Goal: Task Accomplishment & Management: Use online tool/utility

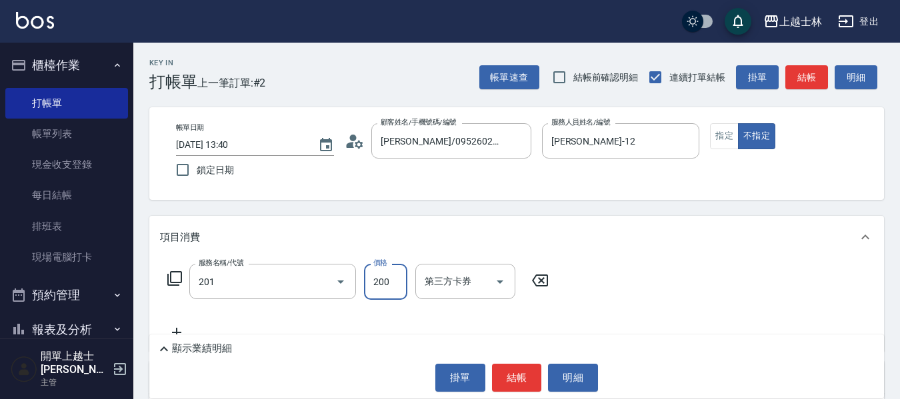
type input "B級單剪(201)"
type input "250"
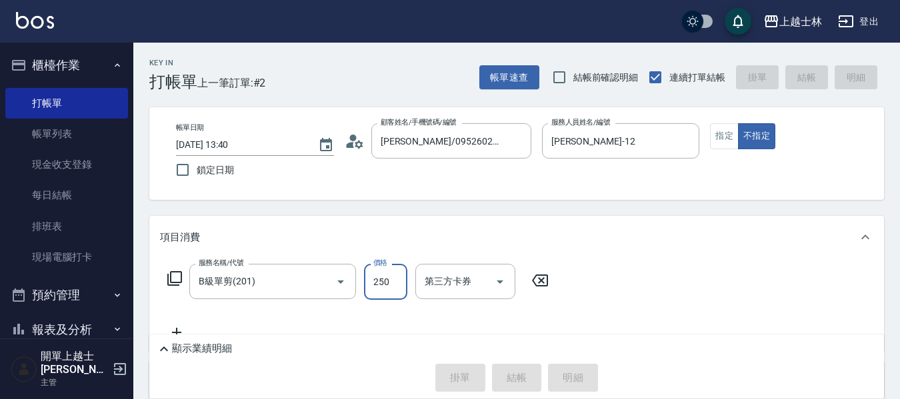
type input "[DATE] 14:27"
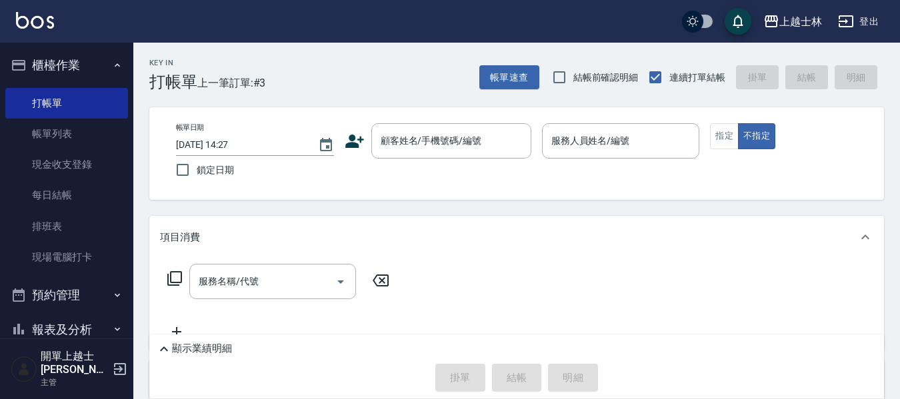
scroll to position [149, 0]
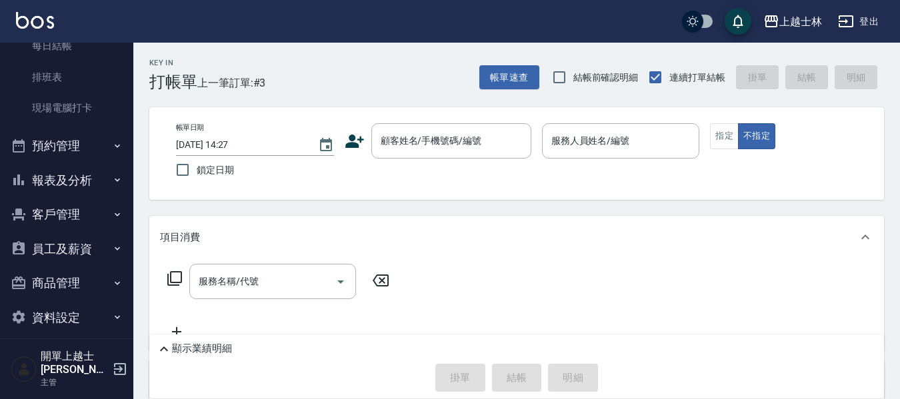
click at [89, 177] on button "報表及分析" at bounding box center [66, 180] width 123 height 35
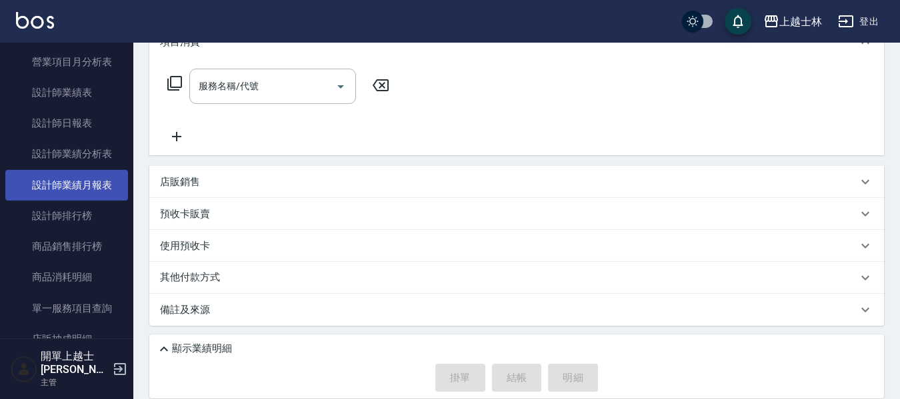
scroll to position [616, 0]
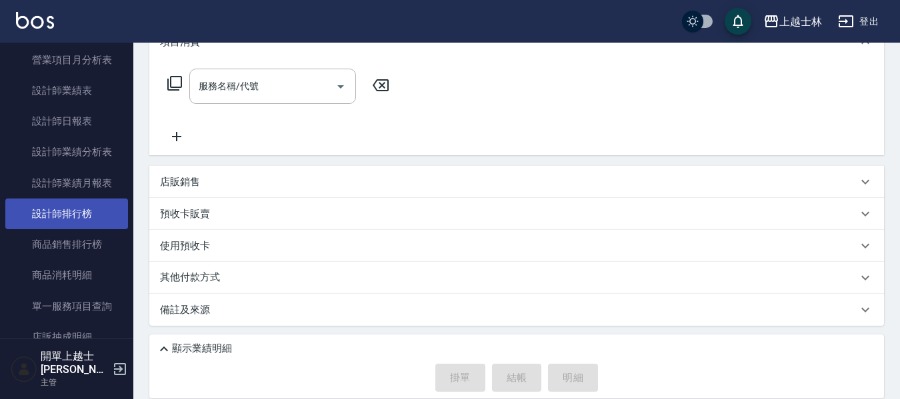
click at [79, 213] on link "設計師排行榜" at bounding box center [66, 214] width 123 height 31
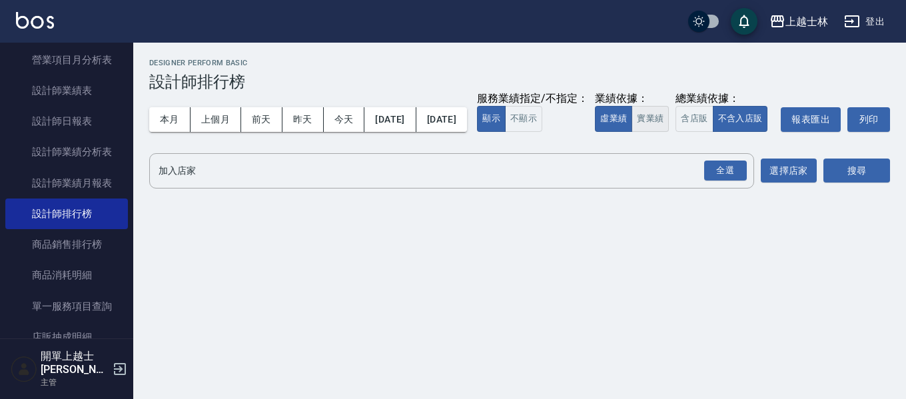
click at [632, 132] on button "實業績" at bounding box center [650, 119] width 37 height 26
click at [732, 181] on div "全選" at bounding box center [726, 171] width 43 height 21
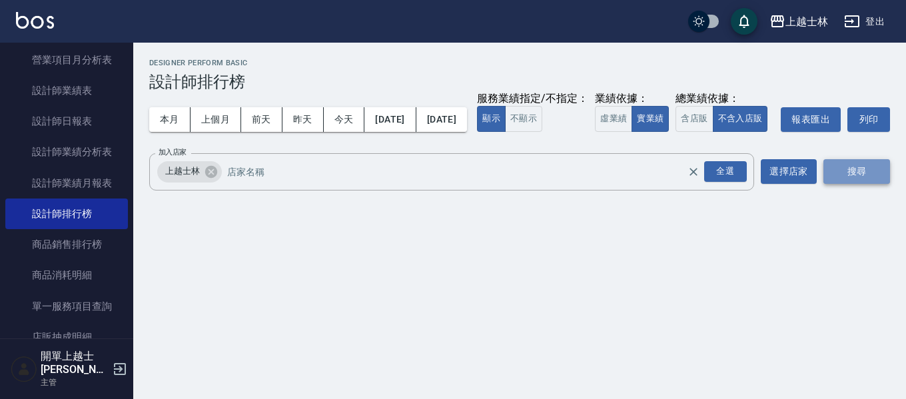
click at [864, 184] on button "搜尋" at bounding box center [857, 171] width 67 height 25
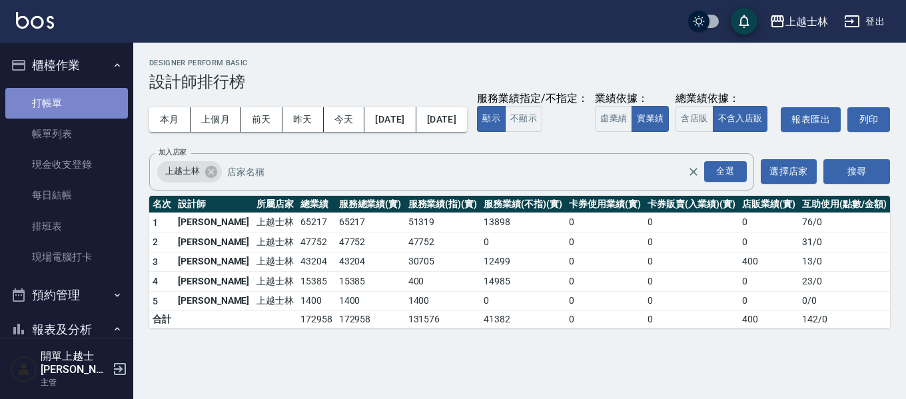
click at [83, 103] on link "打帳單" at bounding box center [66, 103] width 123 height 31
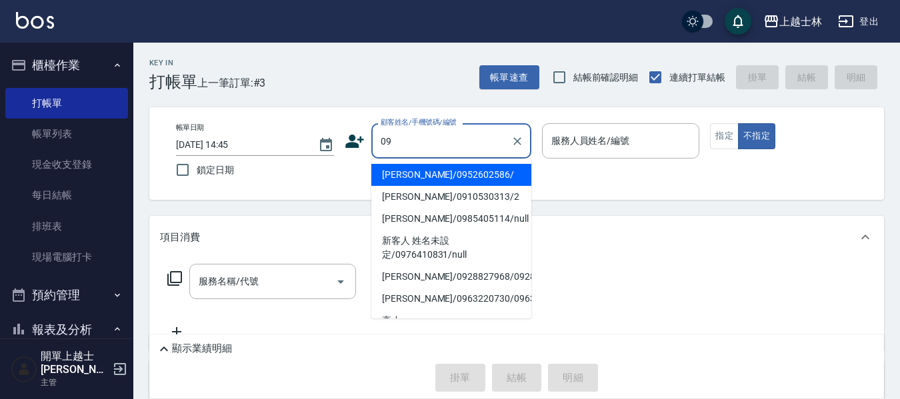
type input "[PERSON_NAME]/0952602586/"
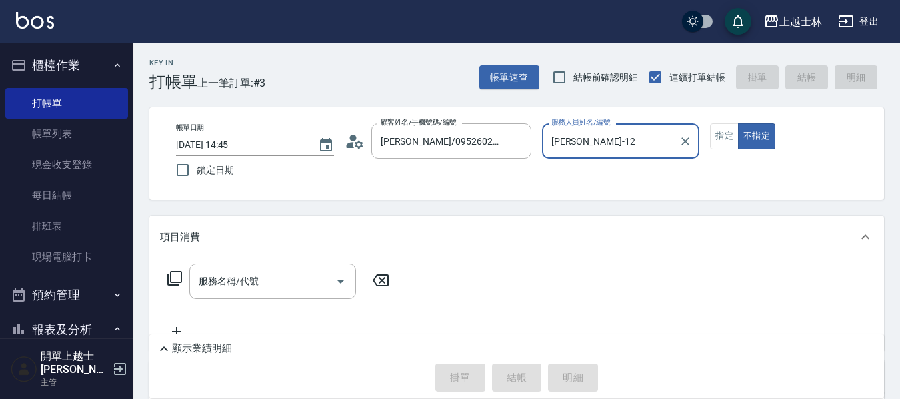
type input "[PERSON_NAME]-12"
click at [738, 123] on button "不指定" at bounding box center [756, 136] width 37 height 26
type button "false"
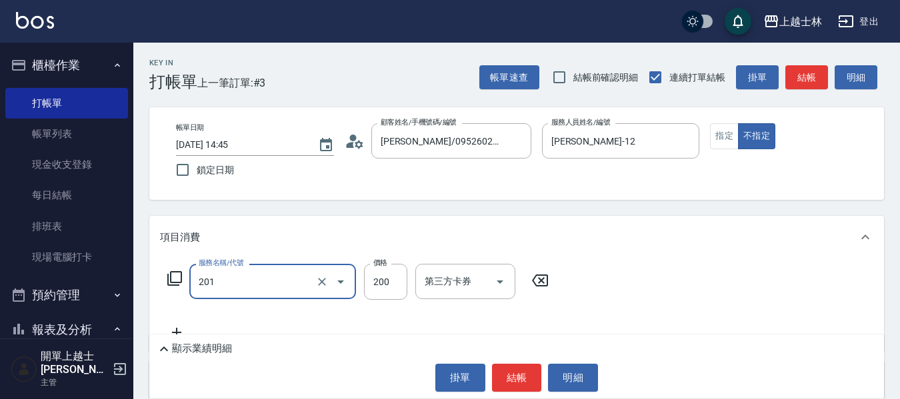
type input "B級單剪(201)"
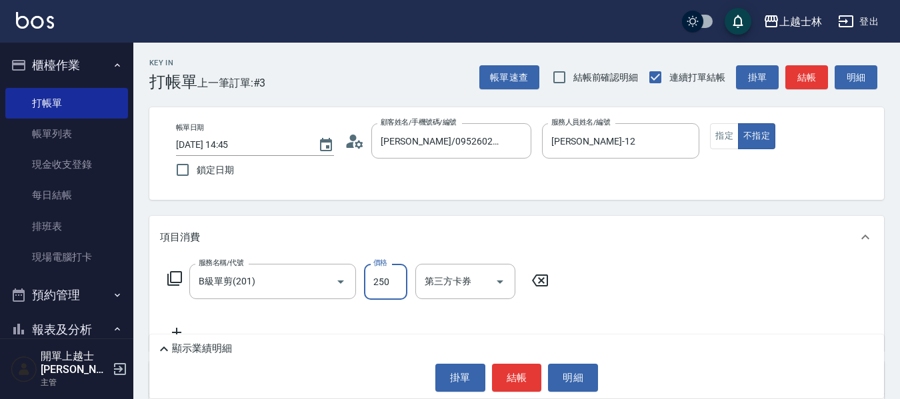
type input "250"
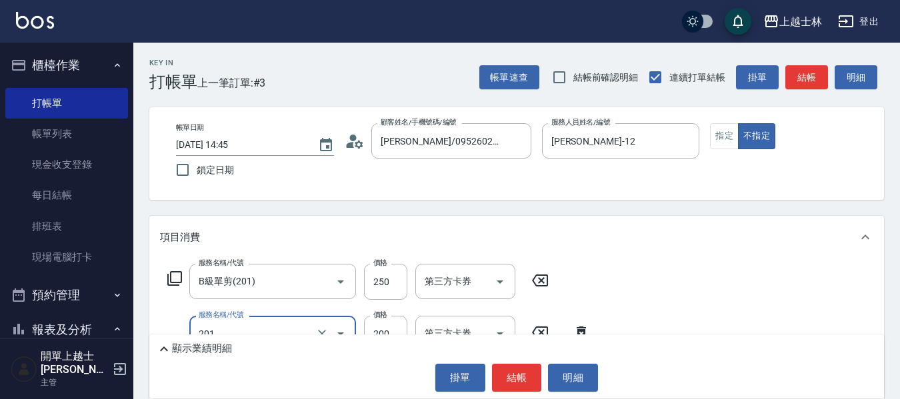
type input "B級單剪(201)"
type input "250"
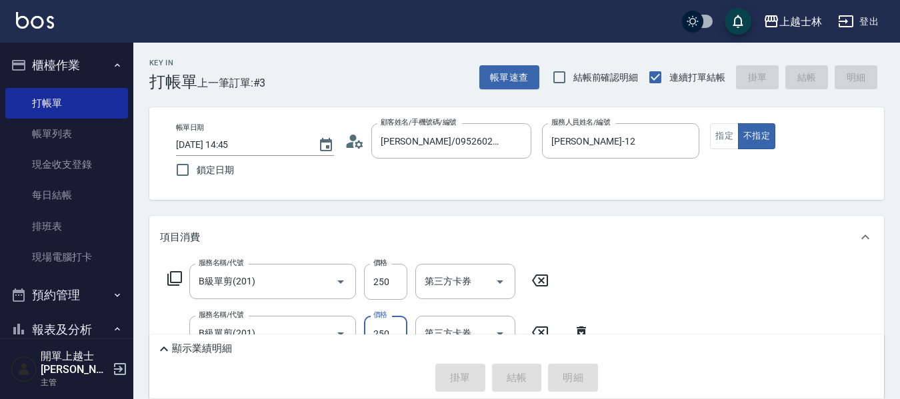
type input "[DATE] 14:58"
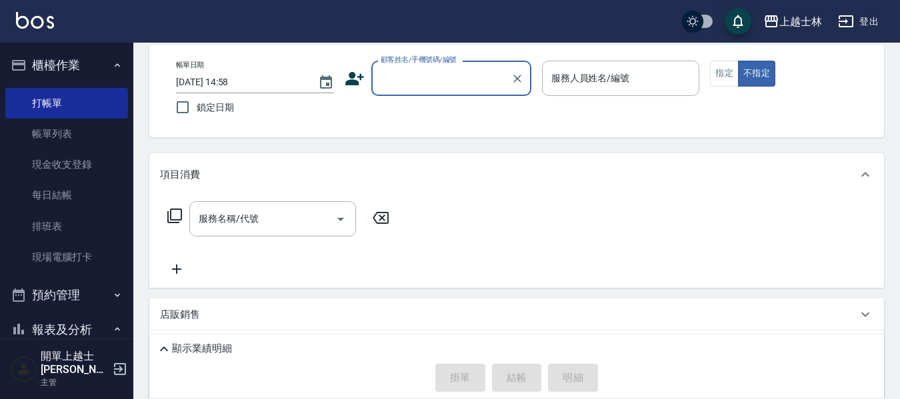
scroll to position [67, 0]
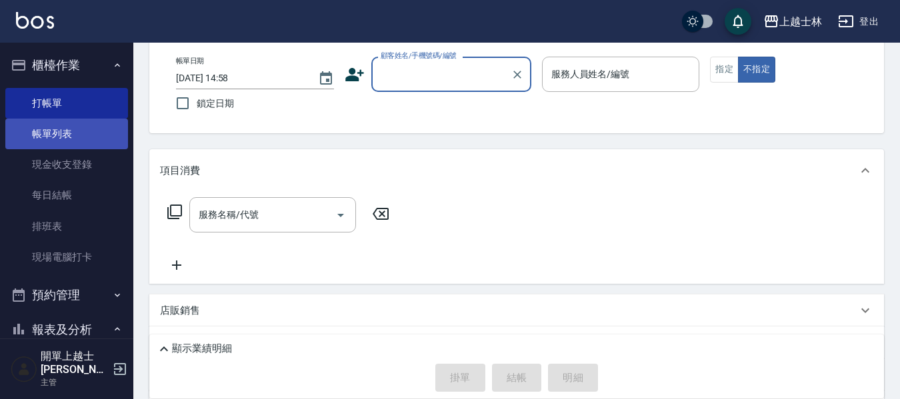
click at [37, 142] on link "帳單列表" at bounding box center [66, 134] width 123 height 31
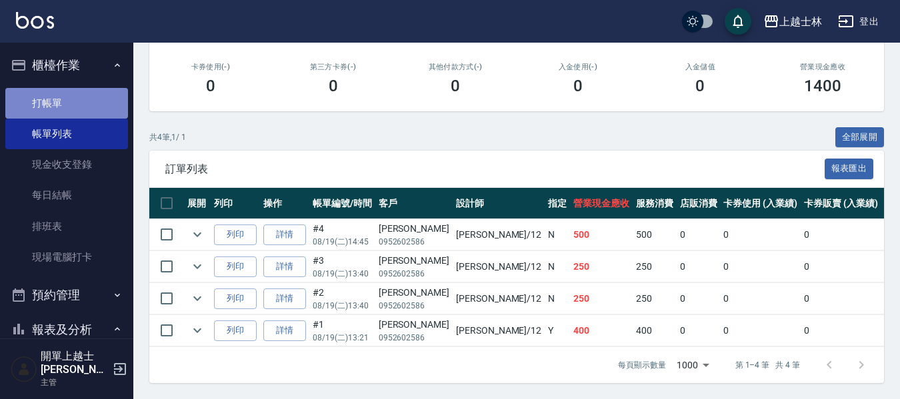
click at [73, 109] on link "打帳單" at bounding box center [66, 103] width 123 height 31
